Goal: Task Accomplishment & Management: Manage account settings

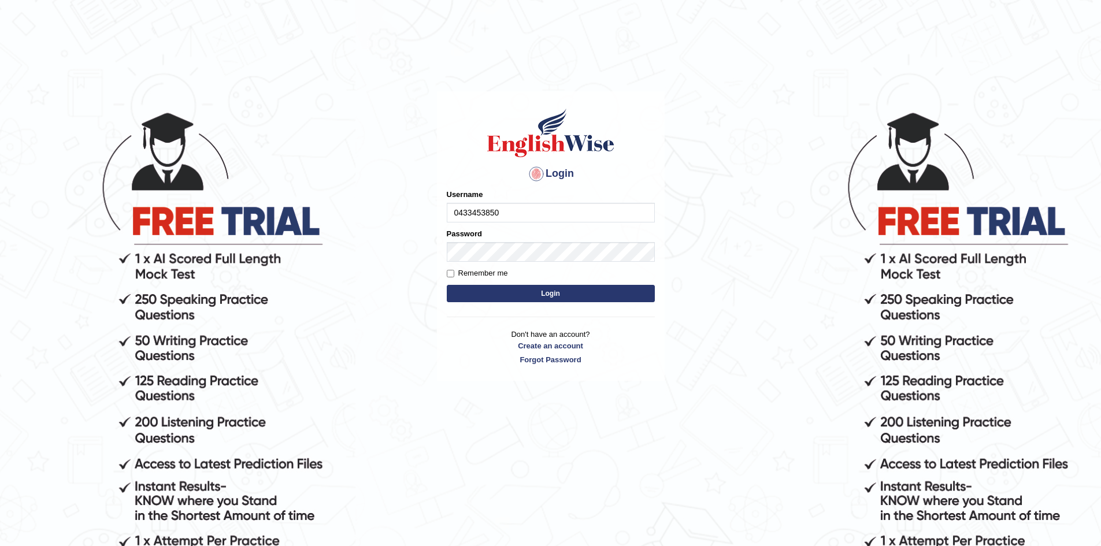
type input "0433453850"
click at [447, 285] on button "Login" at bounding box center [551, 293] width 208 height 17
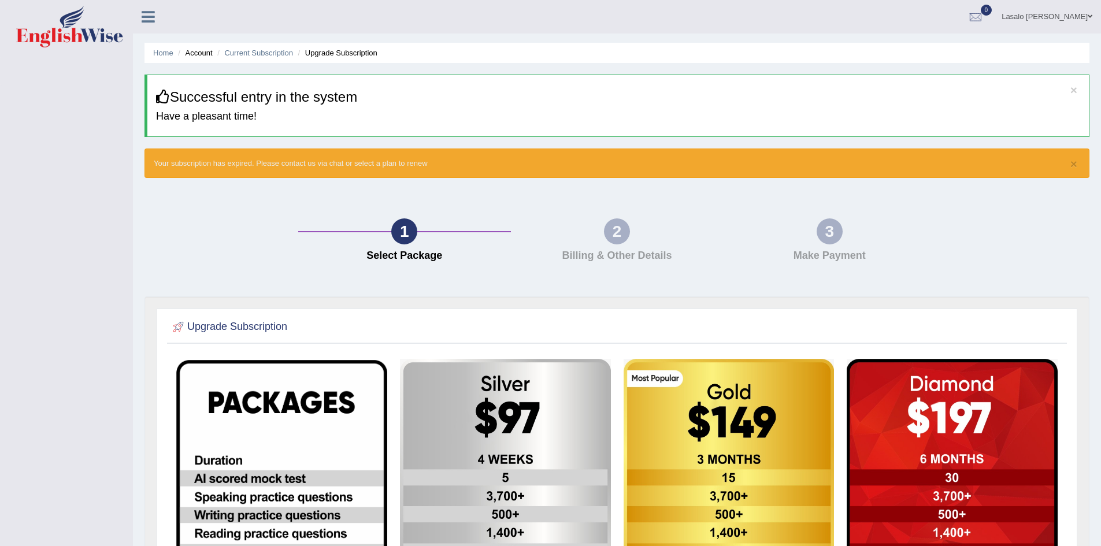
click at [620, 230] on div "2" at bounding box center [617, 231] width 26 height 26
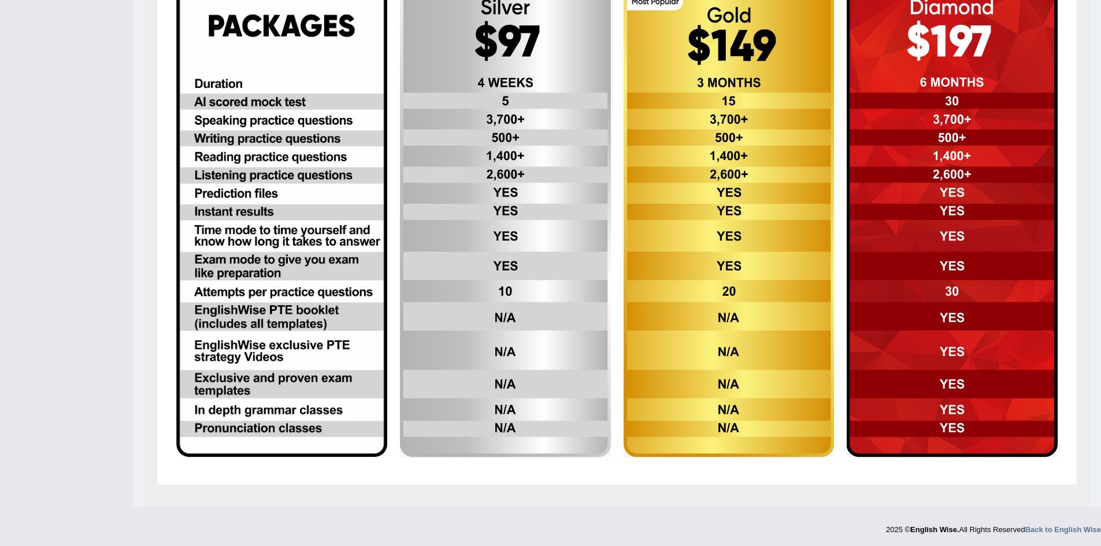
scroll to position [378, 0]
